Goal: Transaction & Acquisition: Purchase product/service

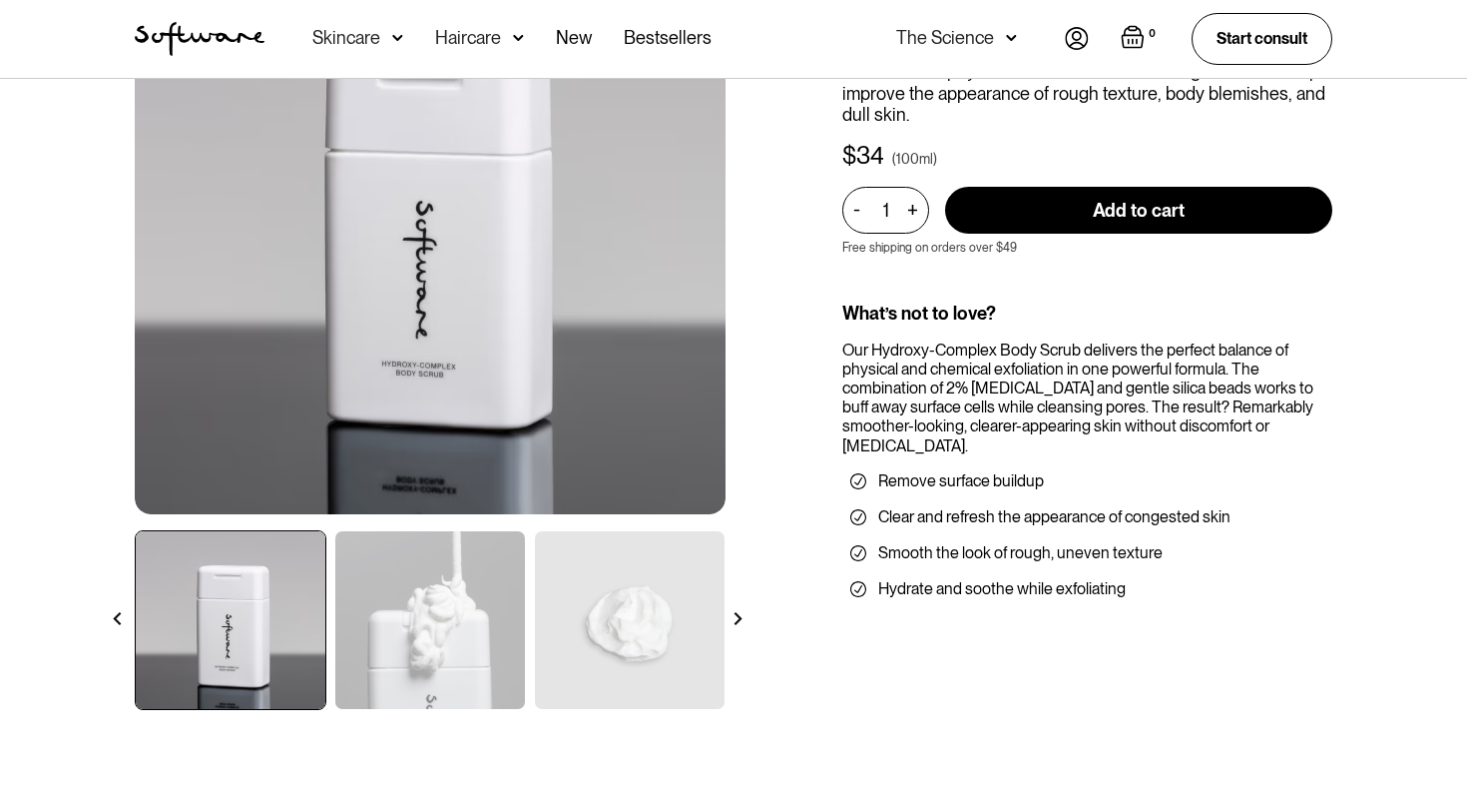
click at [392, 566] on img at bounding box center [430, 620] width 190 height 178
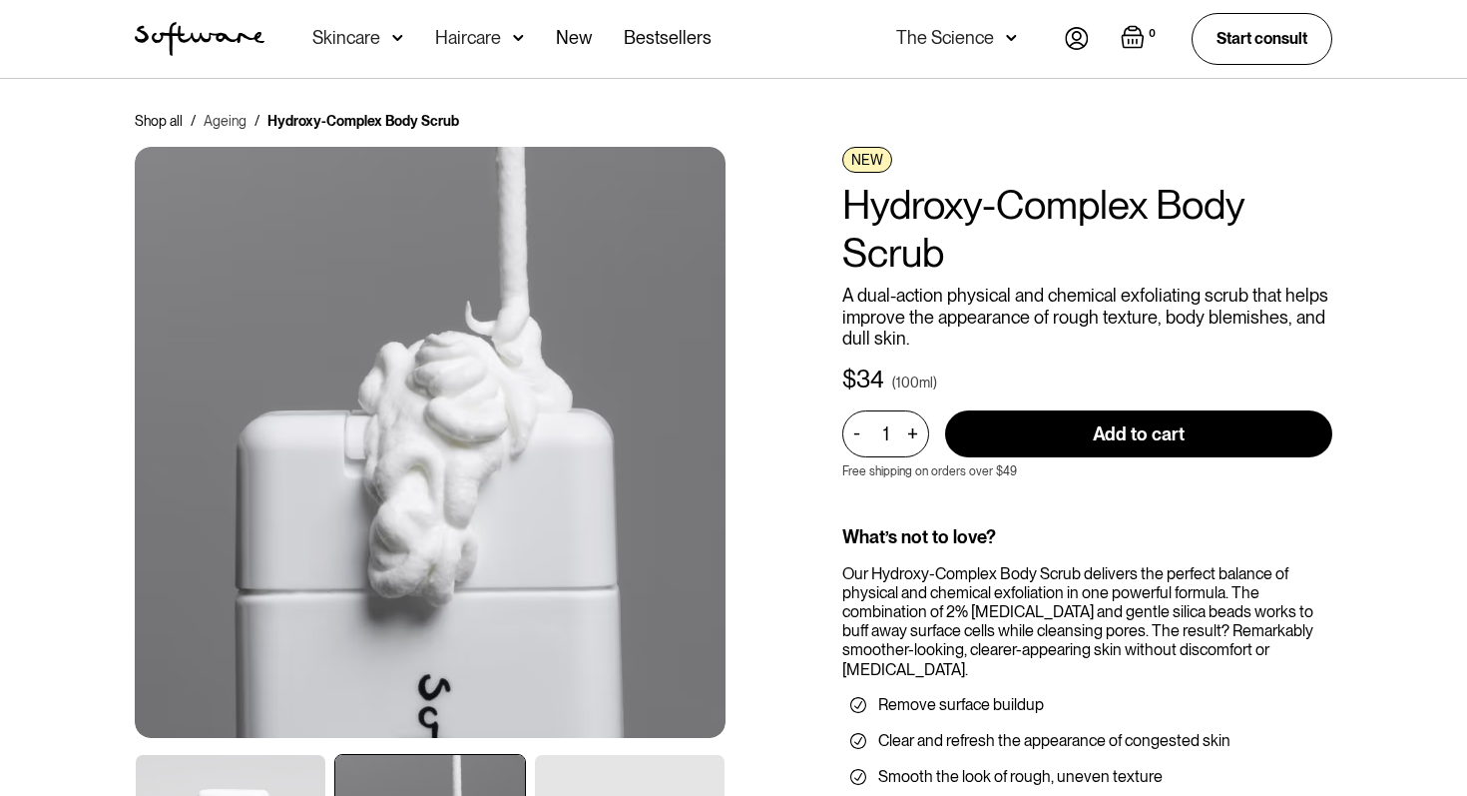
click at [225, 120] on link "Ageing" at bounding box center [225, 121] width 43 height 20
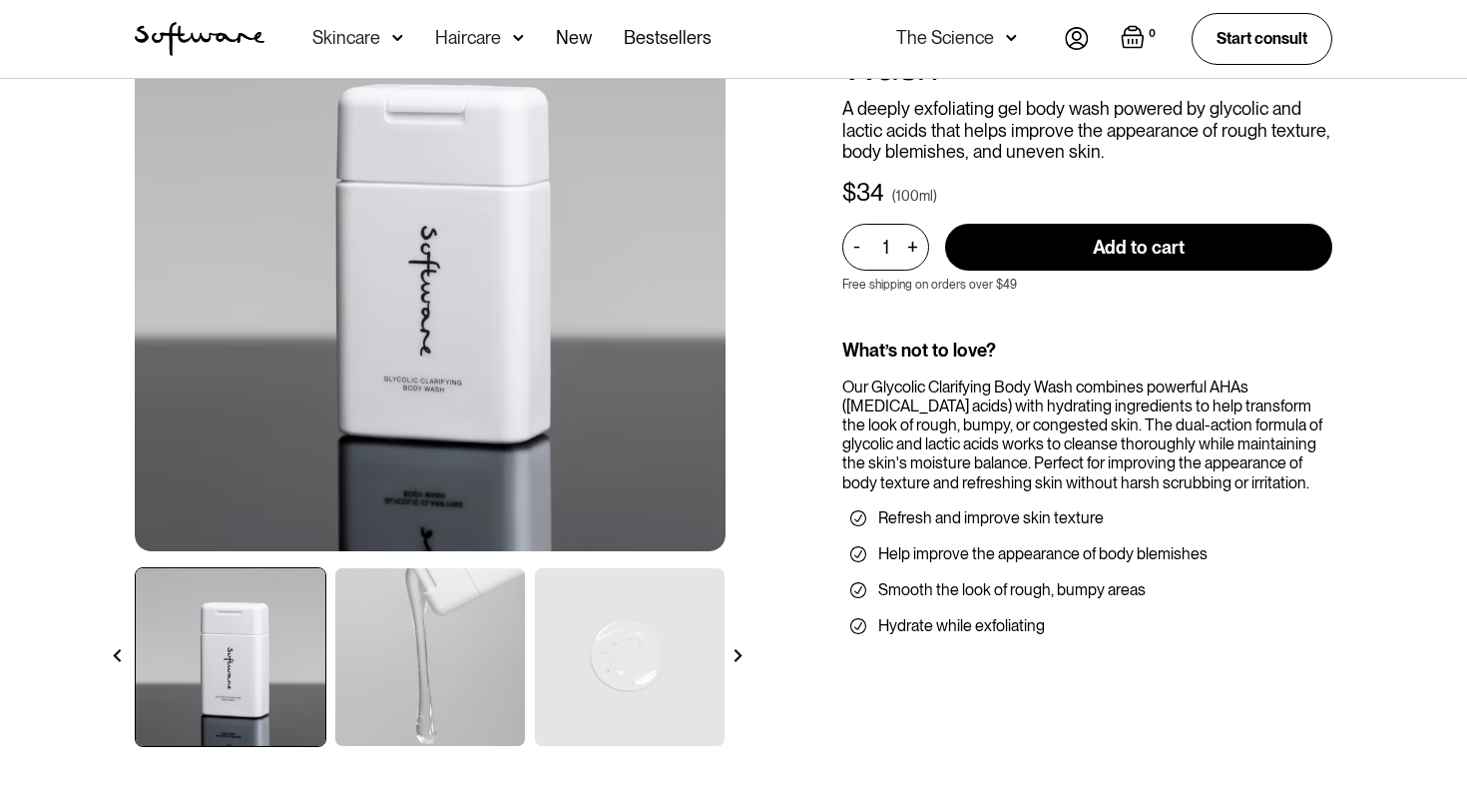
scroll to position [189, 0]
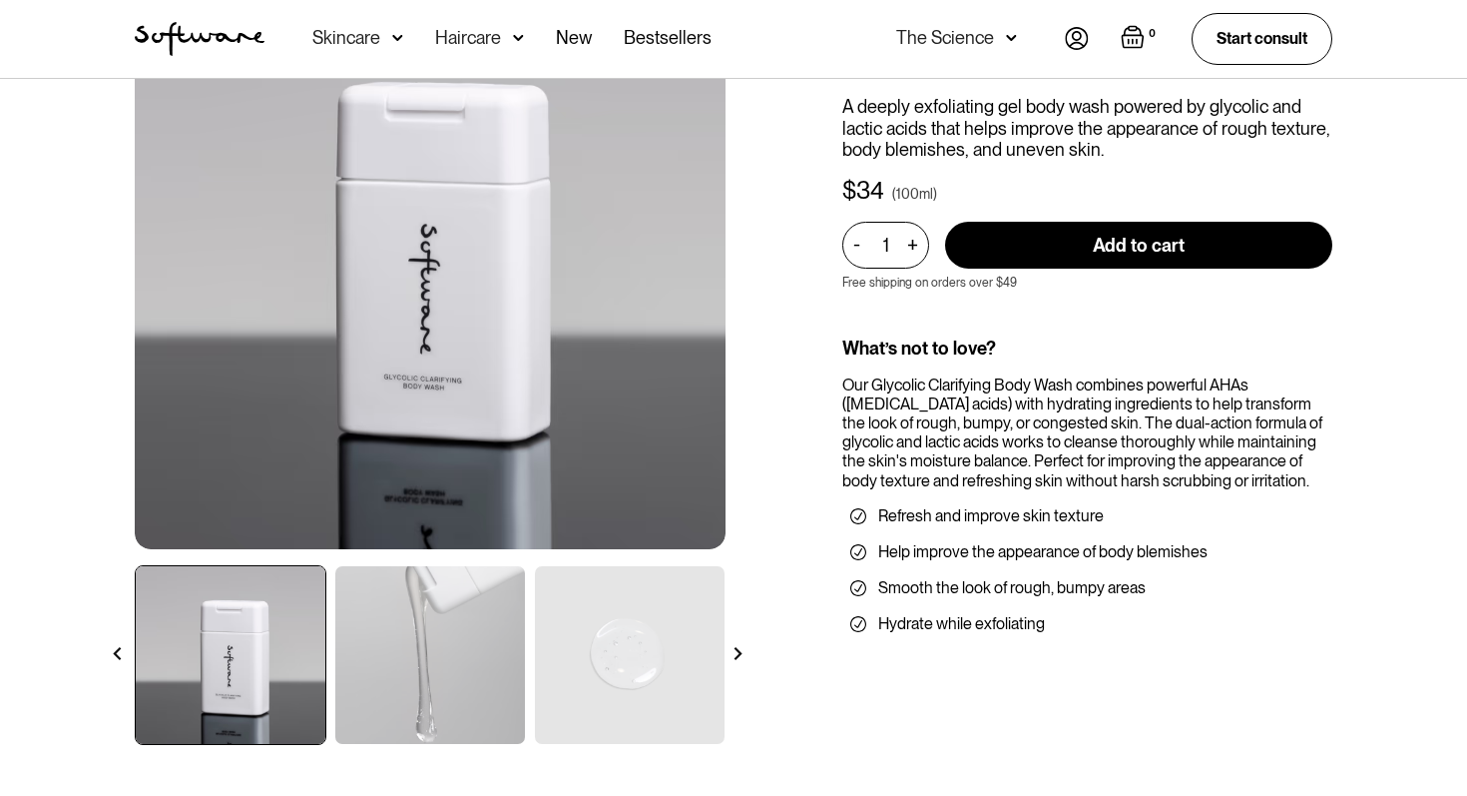
click at [425, 619] on img at bounding box center [430, 655] width 190 height 178
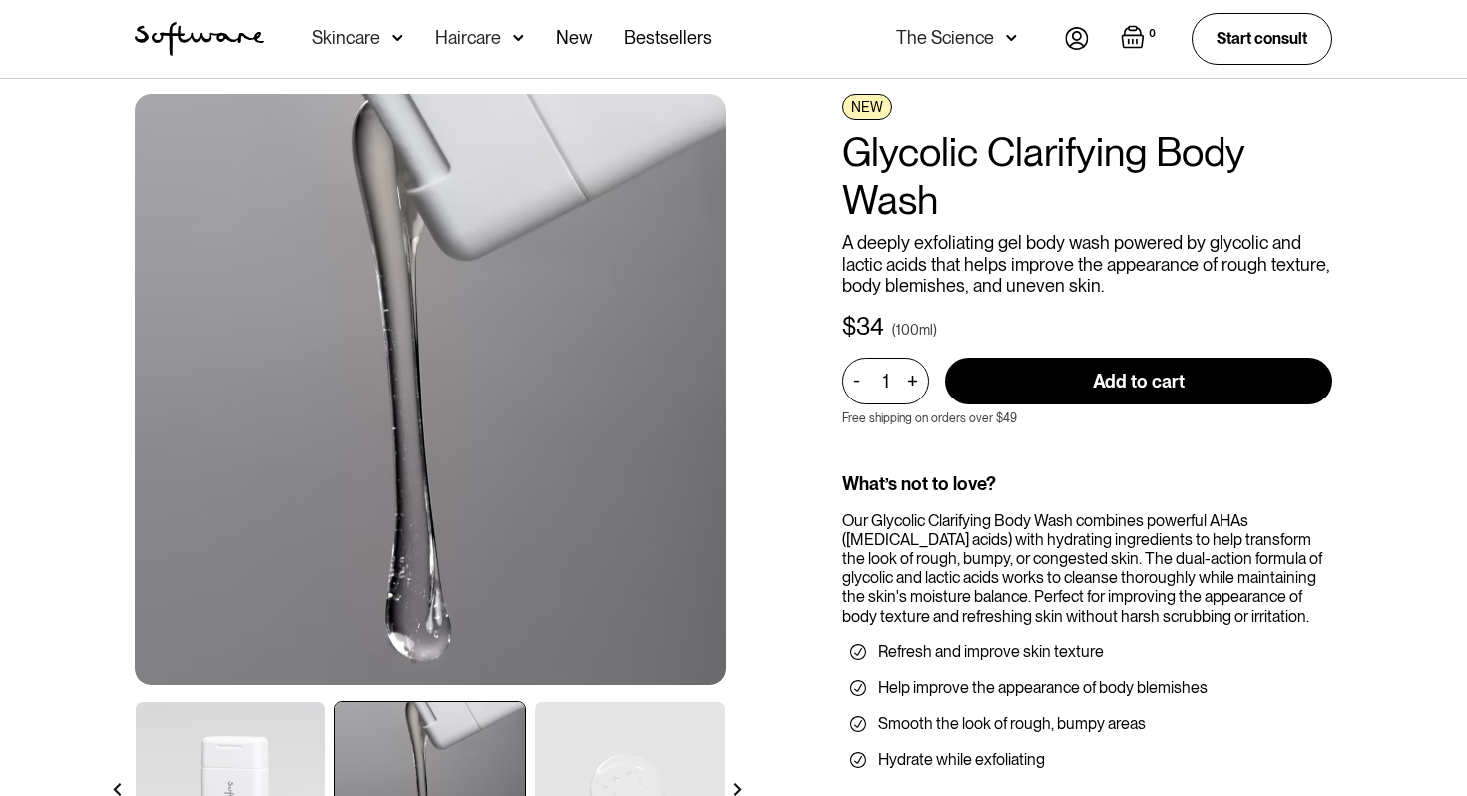
scroll to position [141, 0]
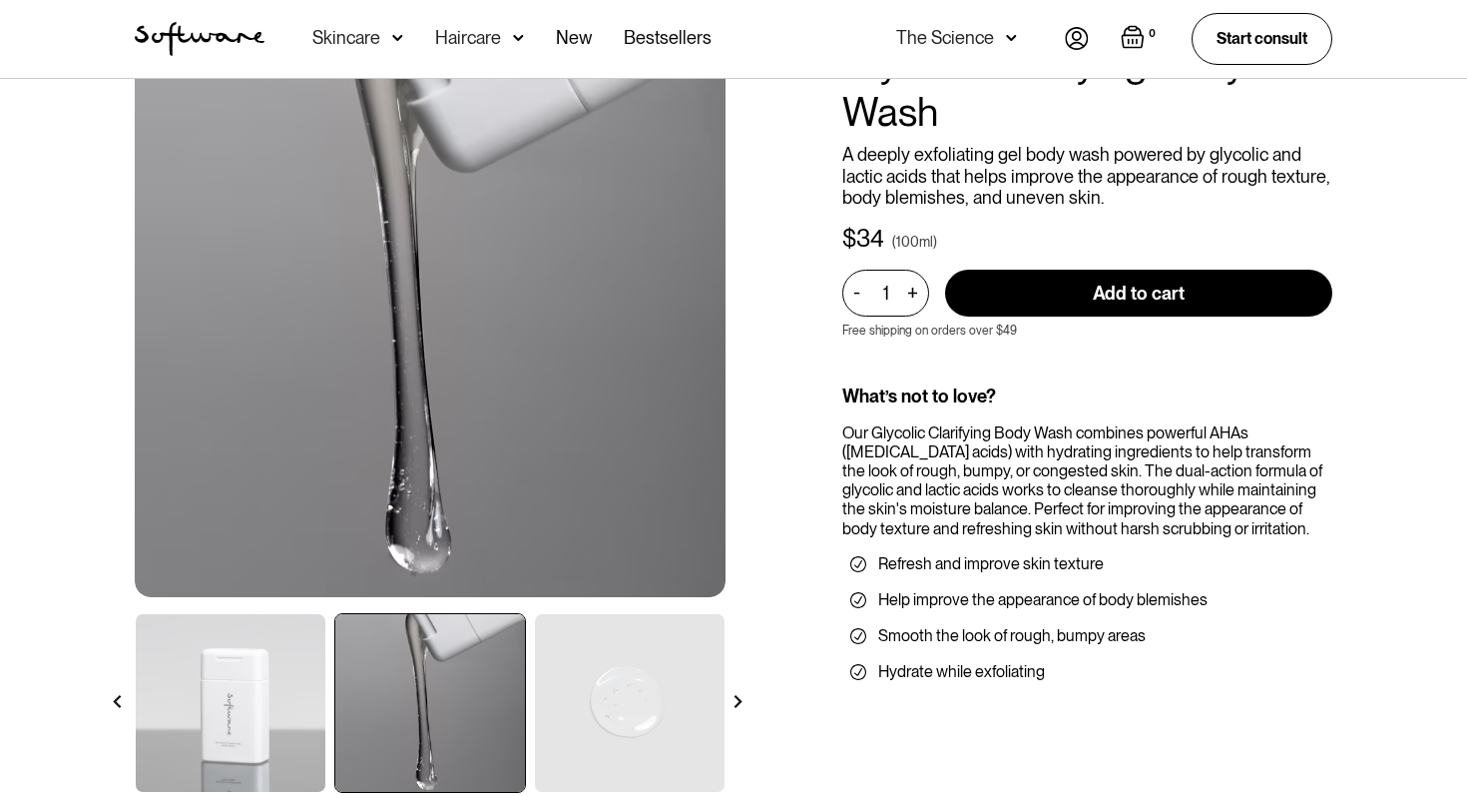
click at [606, 676] on img at bounding box center [630, 703] width 190 height 178
click at [569, 717] on img at bounding box center [630, 703] width 190 height 178
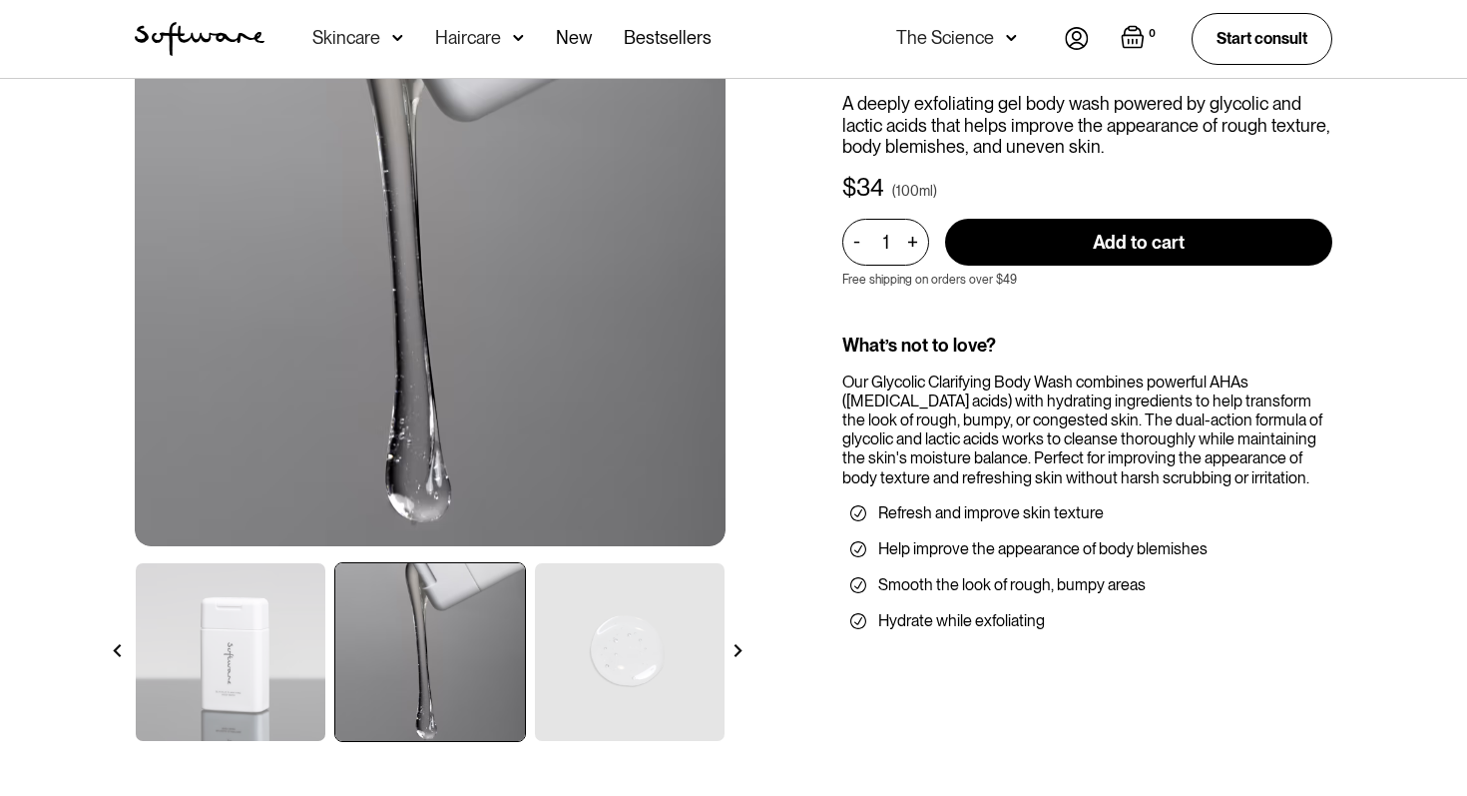
scroll to position [207, 0]
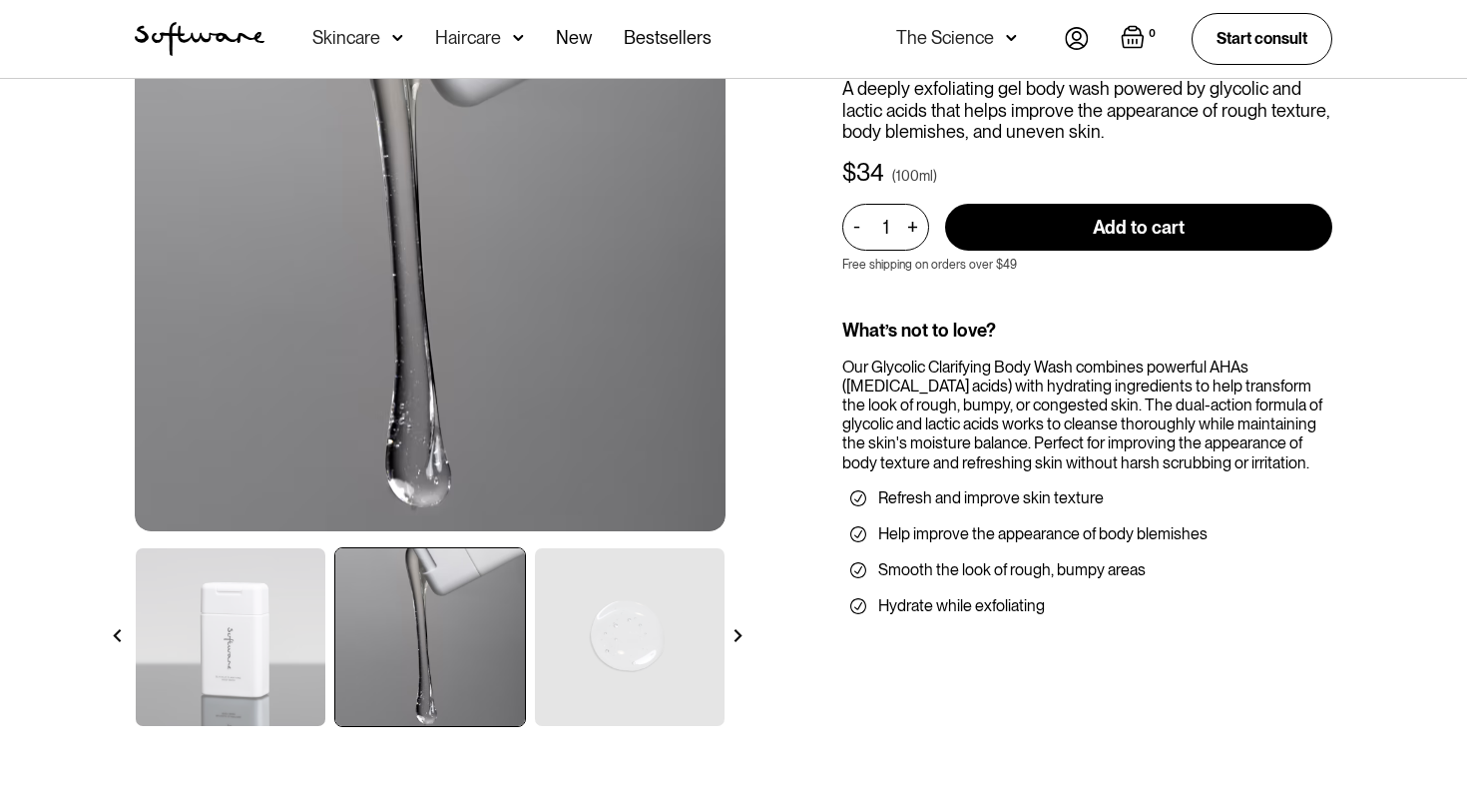
click at [246, 620] on img at bounding box center [231, 637] width 190 height 178
click at [286, 581] on img at bounding box center [231, 637] width 190 height 178
click at [240, 680] on img at bounding box center [231, 637] width 190 height 178
click at [145, 637] on img at bounding box center [231, 637] width 190 height 178
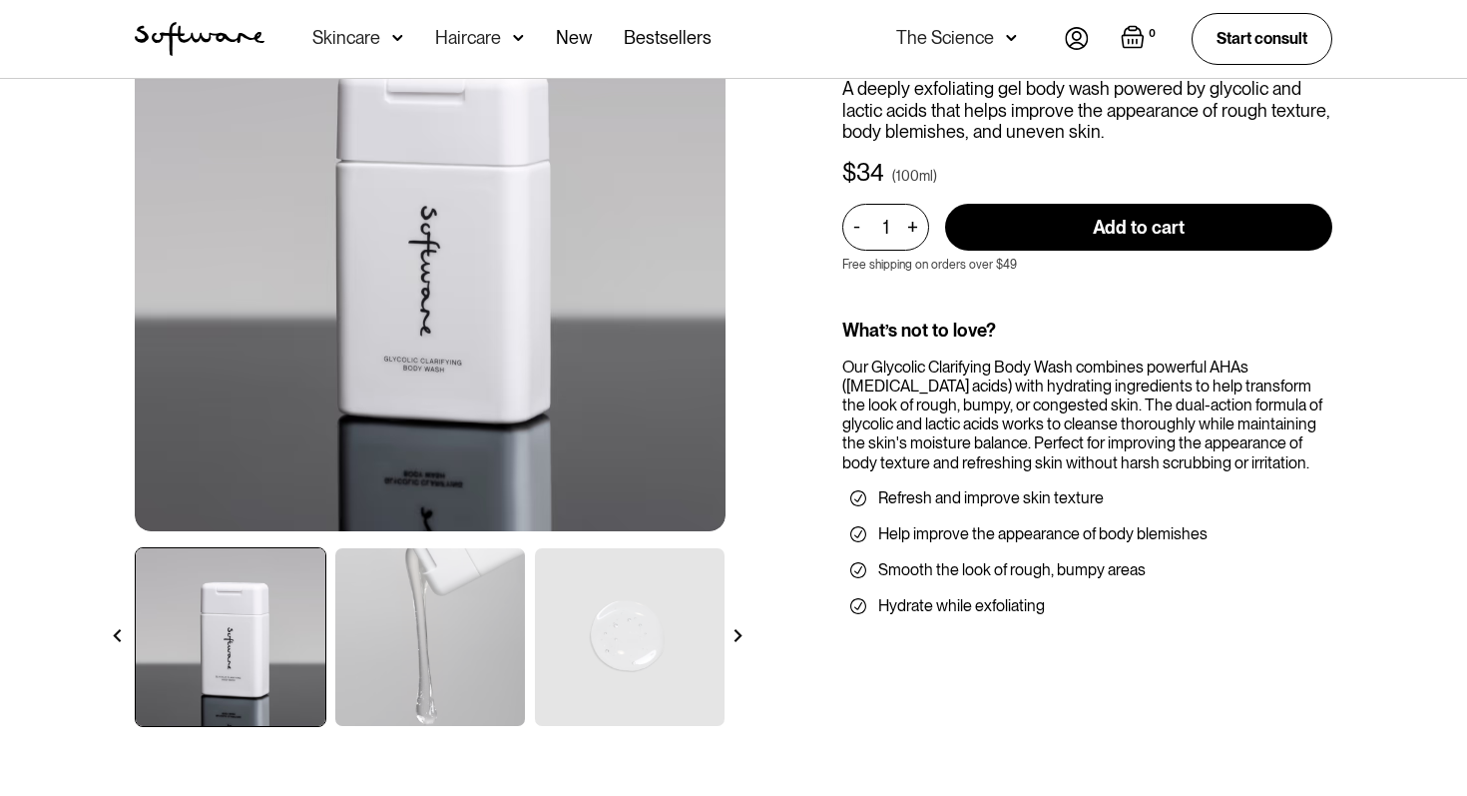
click at [516, 639] on img at bounding box center [430, 637] width 190 height 178
